Goal: Task Accomplishment & Management: Complete application form

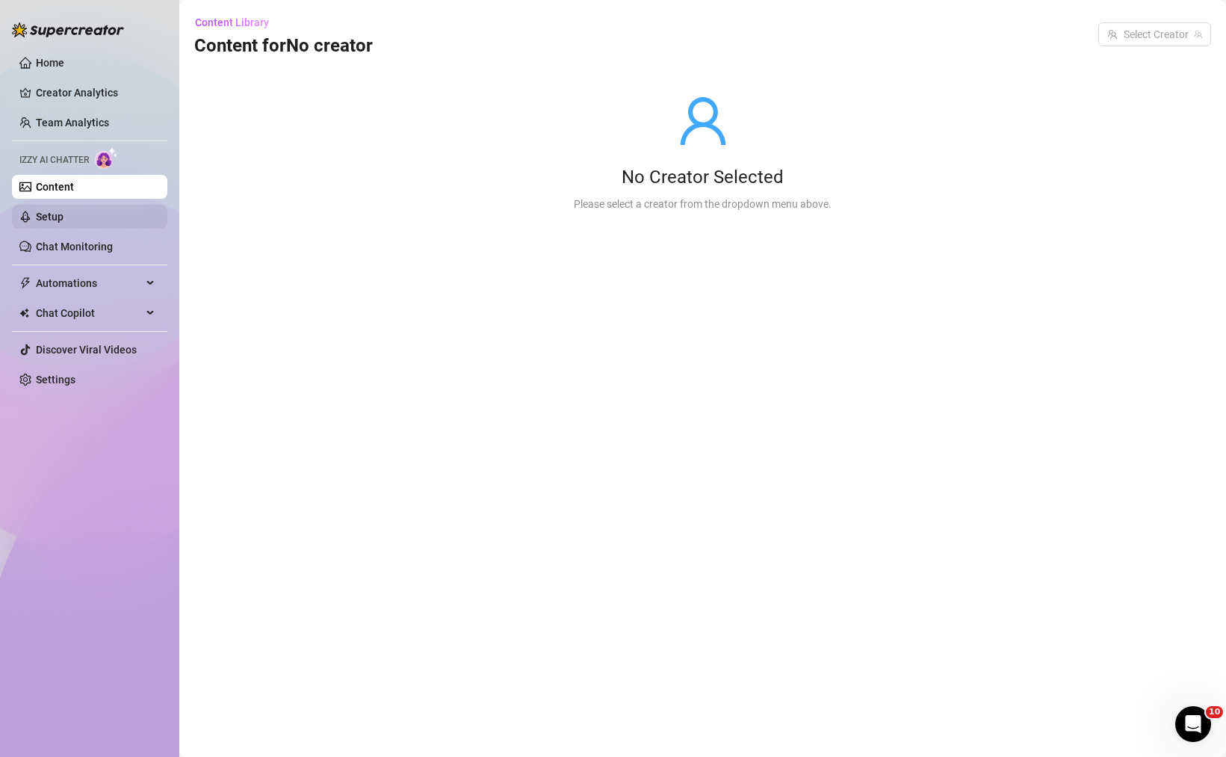
click at [64, 223] on link "Setup" at bounding box center [50, 217] width 28 height 12
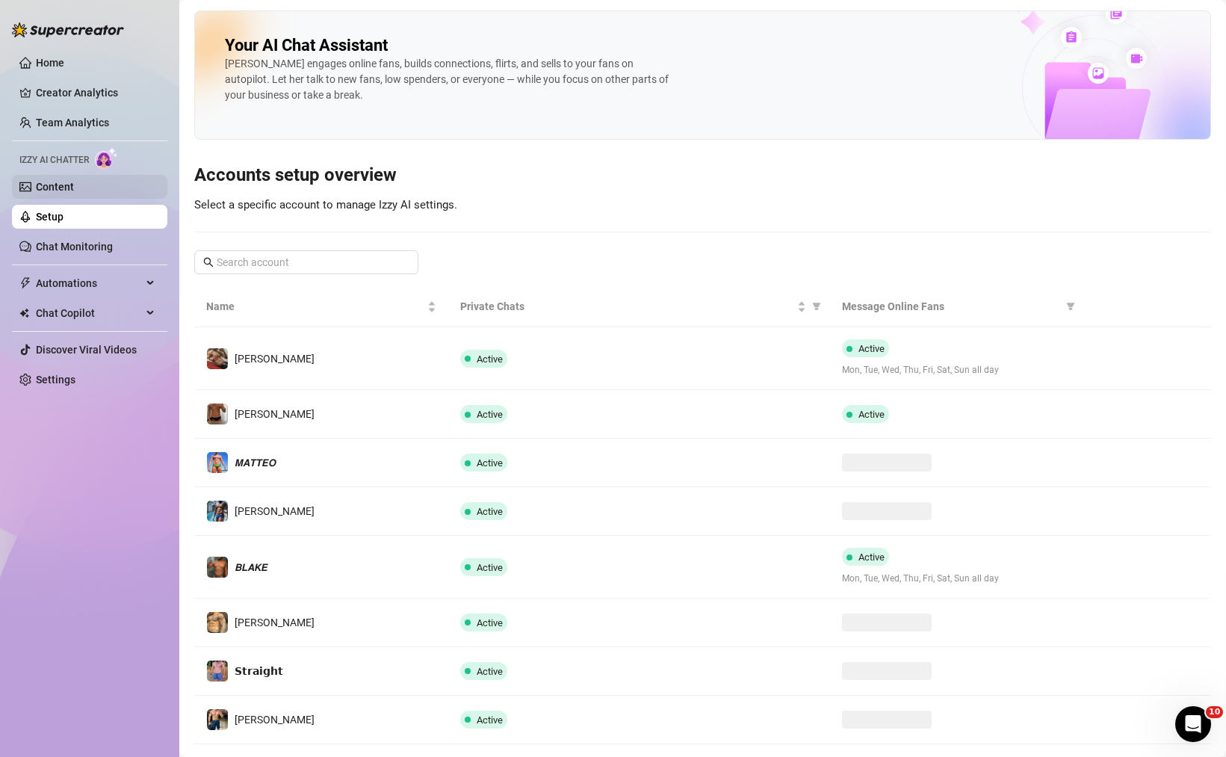
click at [74, 193] on link "Content" at bounding box center [55, 187] width 38 height 12
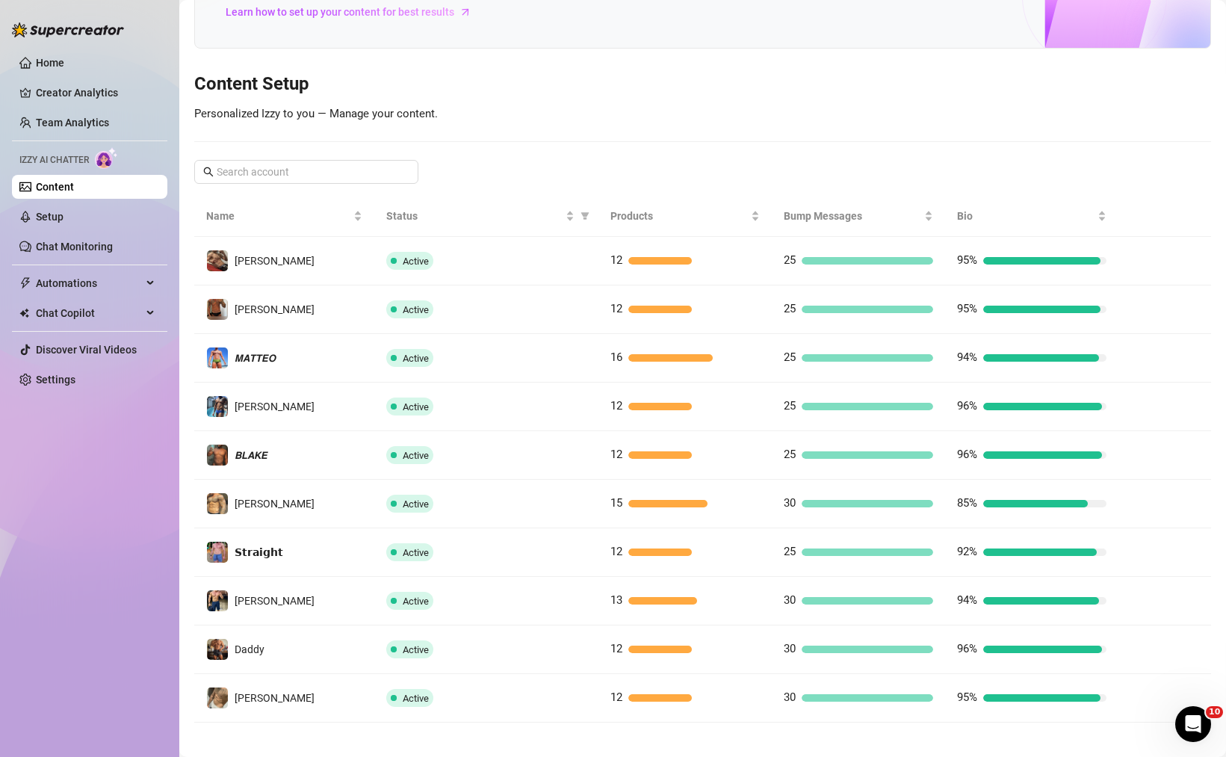
scroll to position [127, 0]
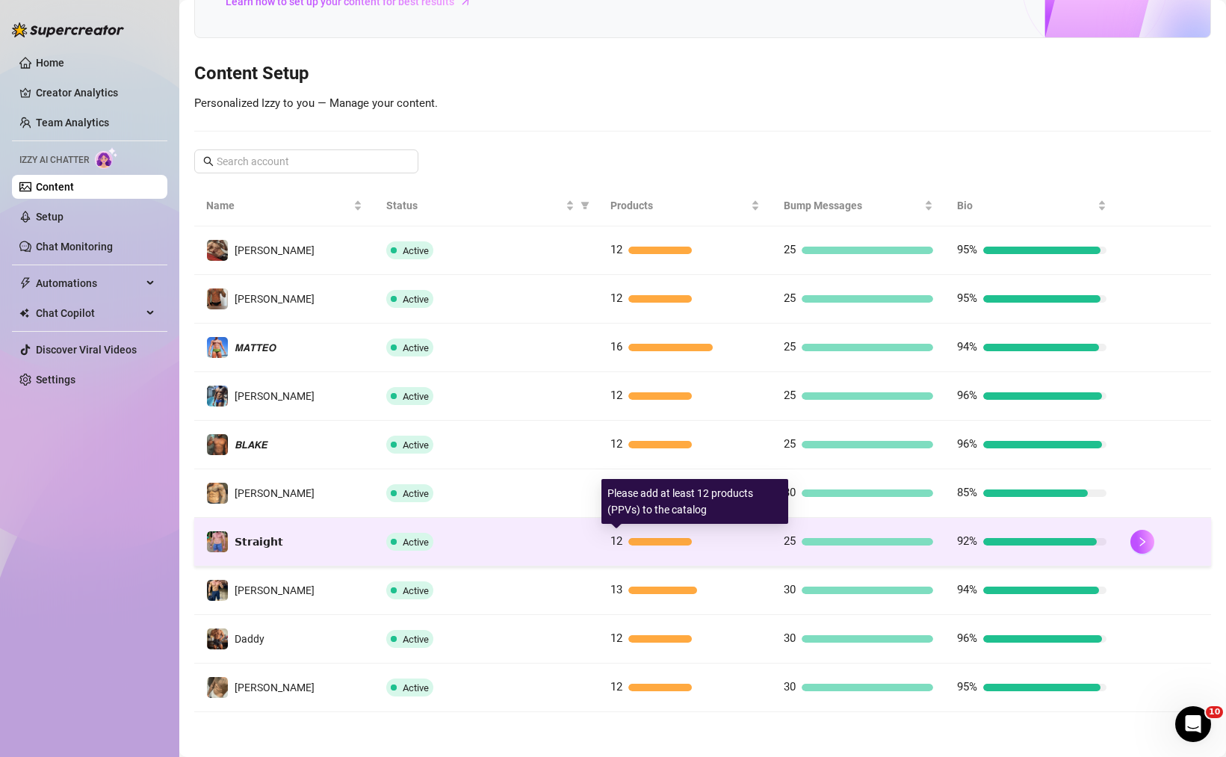
click at [684, 542] on div at bounding box center [693, 541] width 131 height 7
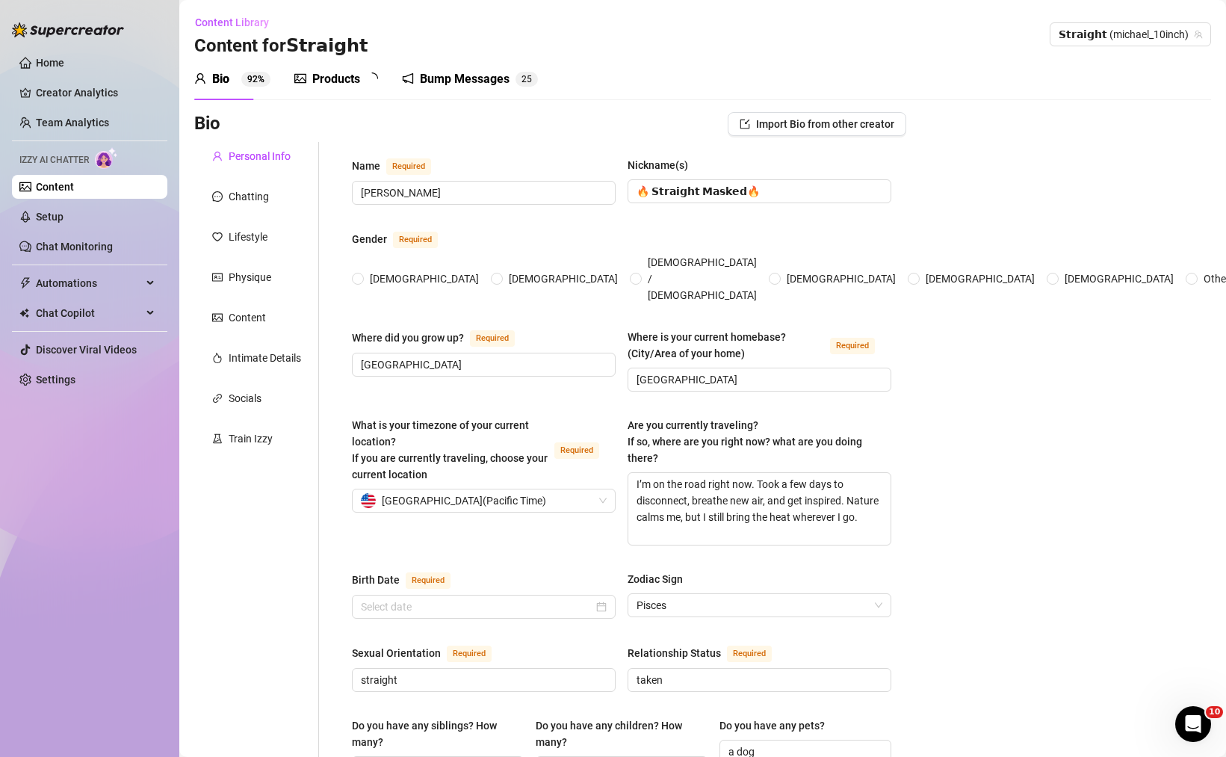
radio input "true"
type input "[DATE]"
click at [338, 82] on div "Products" at bounding box center [336, 79] width 48 height 18
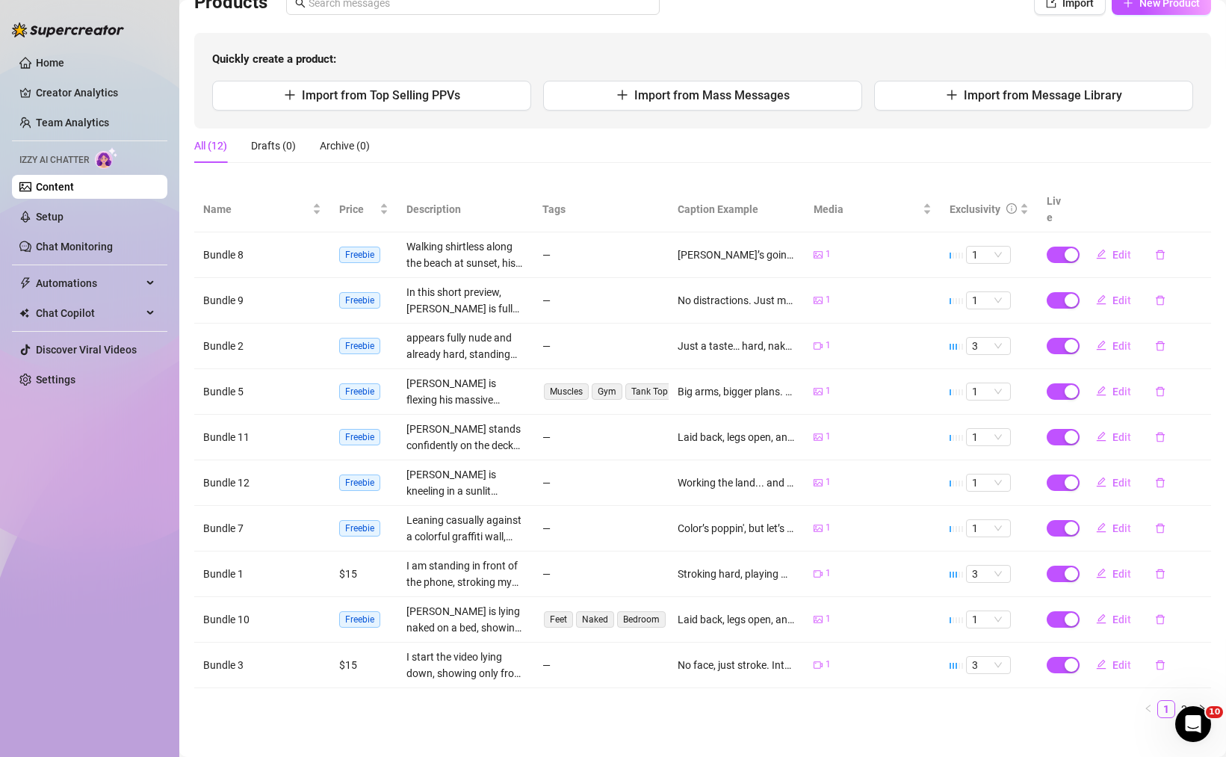
scroll to position [122, 0]
